Goal: Information Seeking & Learning: Learn about a topic

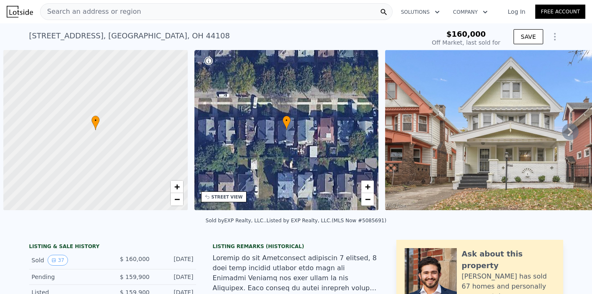
click at [173, 11] on div "Search an address or region" at bounding box center [216, 11] width 353 height 17
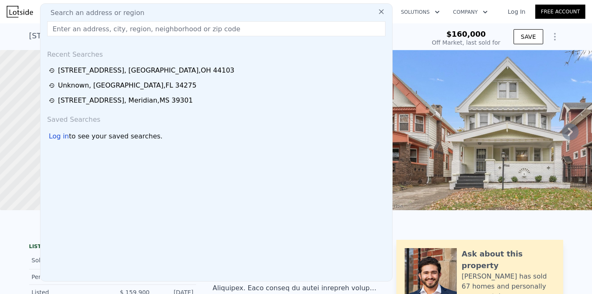
type input "1898"
checkbox input "false"
checkbox input "true"
type input "$ 162,000"
type input "-$ 18,891"
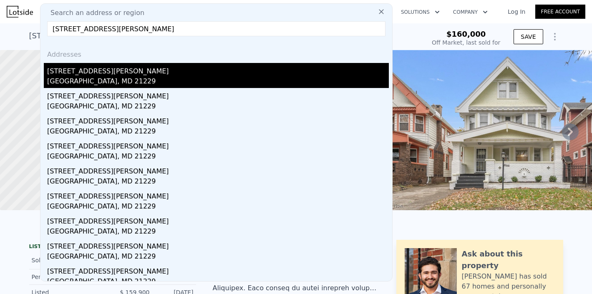
type input "[STREET_ADDRESS][PERSON_NAME]"
click at [95, 78] on div "[GEOGRAPHIC_DATA], MD 21229" at bounding box center [218, 82] width 342 height 12
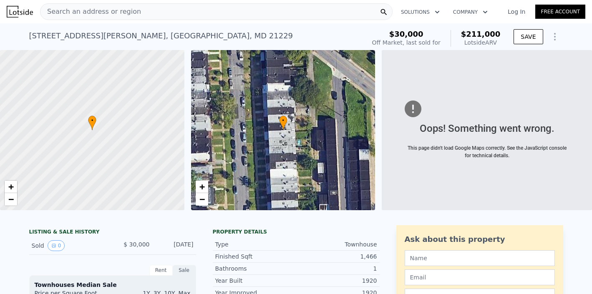
click at [362, 30] on div "[STREET_ADDRESS][PERSON_NAME] Sold [DATE] for $30k (~ARV $211k )" at bounding box center [195, 38] width 333 height 23
click at [143, 11] on div "Search an address or region" at bounding box center [216, 11] width 353 height 17
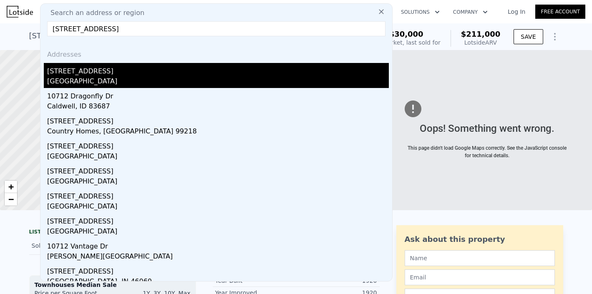
type input "[STREET_ADDRESS]"
click at [86, 73] on div "[STREET_ADDRESS]" at bounding box center [218, 69] width 342 height 13
